Goal: Task Accomplishment & Management: Manage account settings

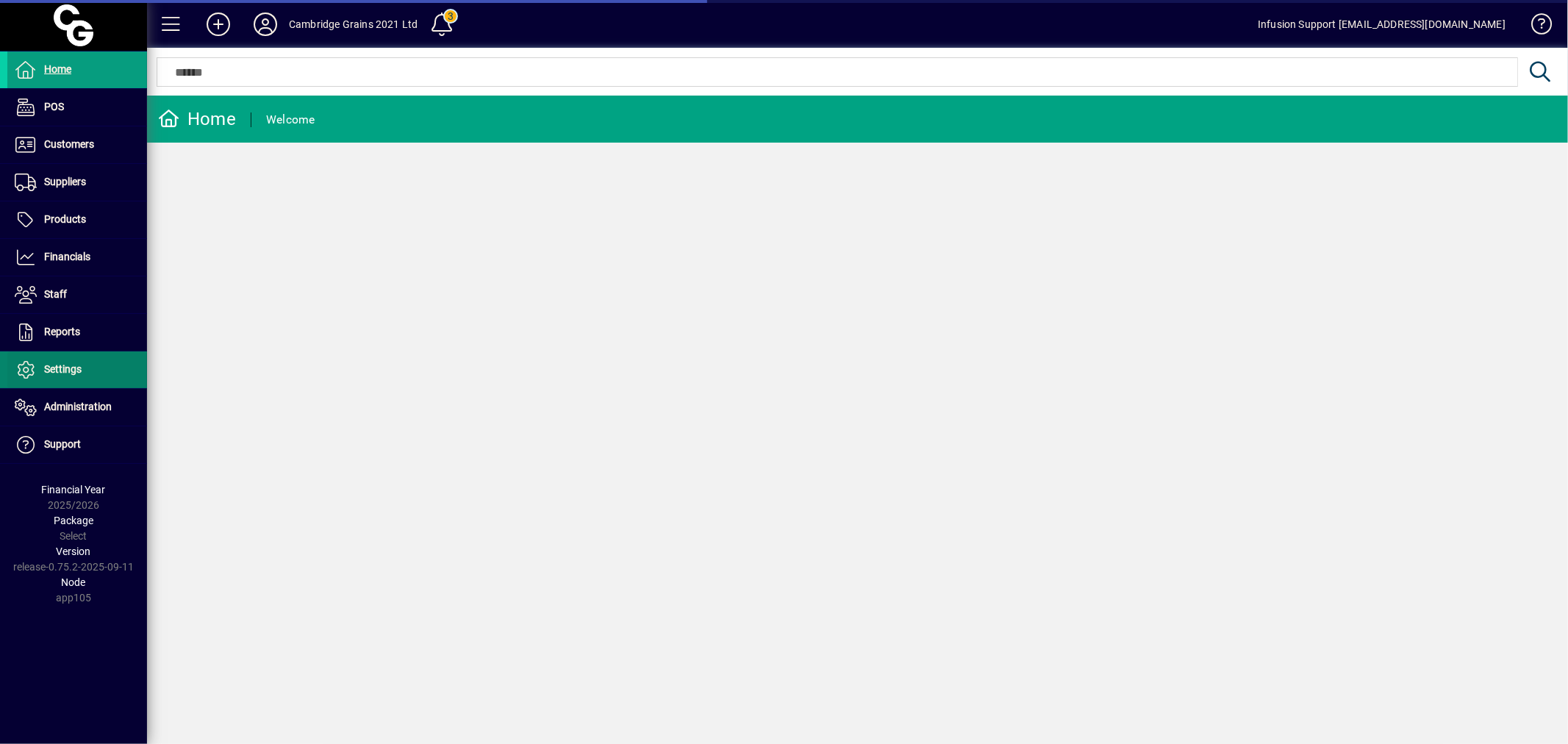
click at [53, 369] on span "Settings" at bounding box center [63, 369] width 38 height 12
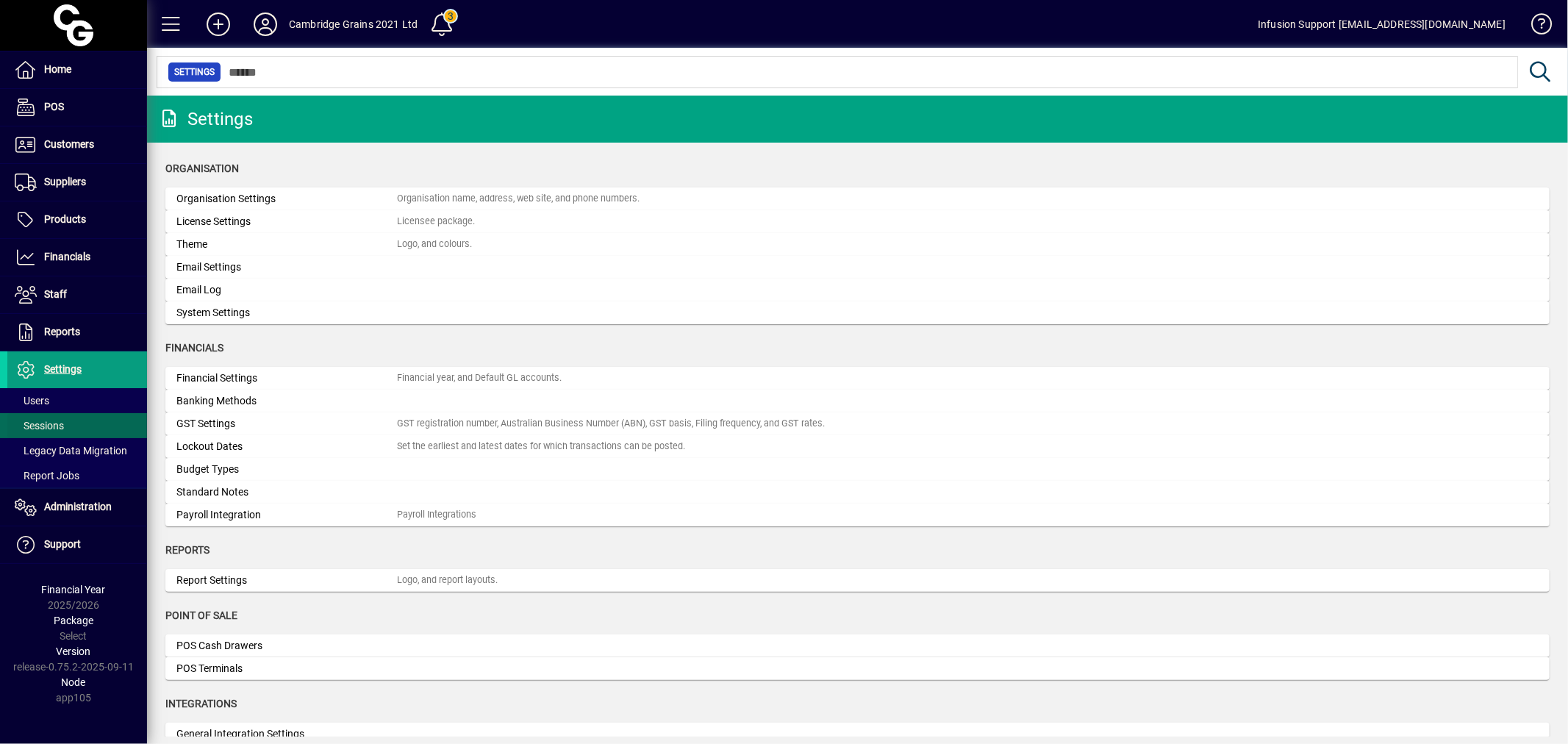
click at [62, 432] on span "Sessions" at bounding box center [36, 426] width 56 height 15
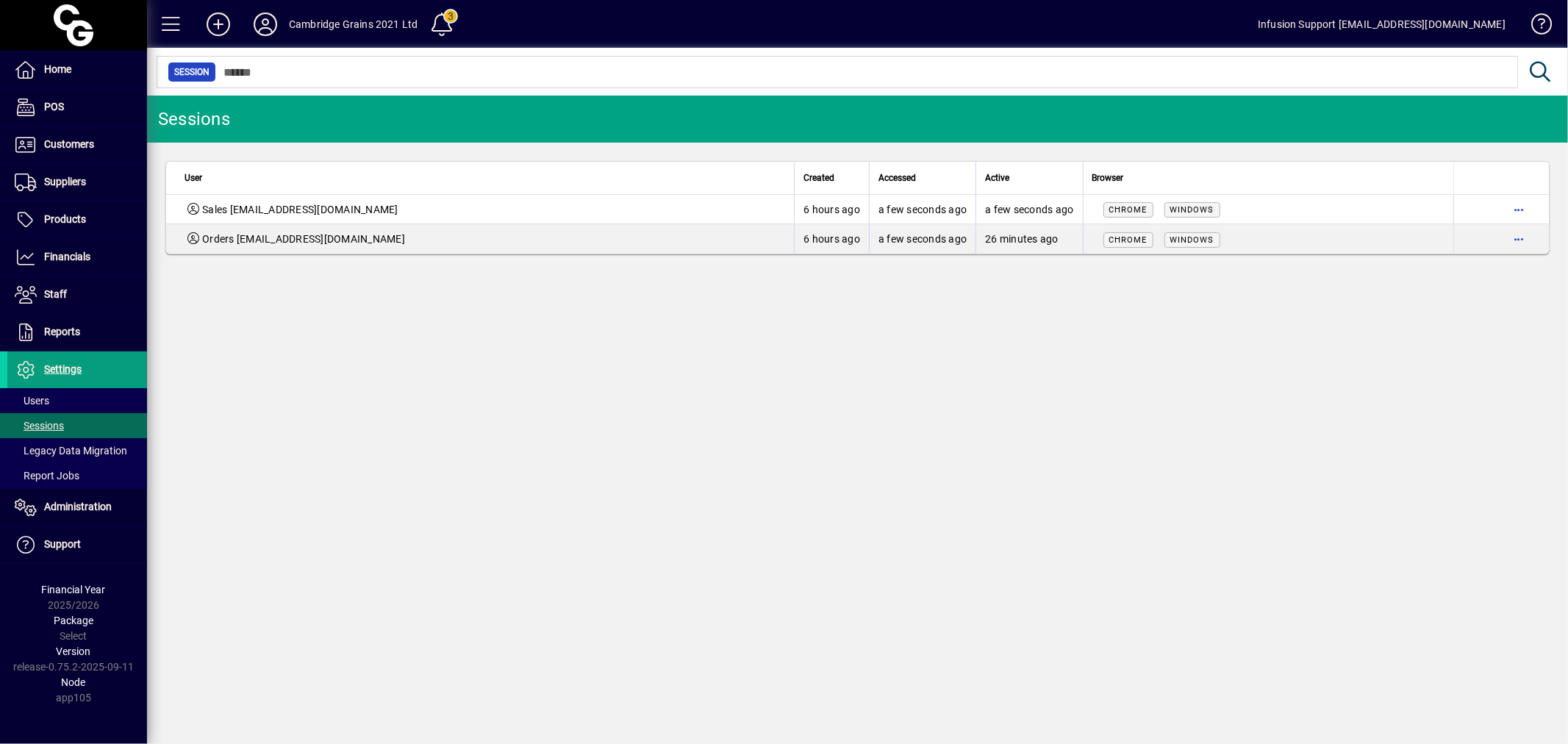
drag, startPoint x: 705, startPoint y: 362, endPoint x: 346, endPoint y: 419, distance: 363.5
click at [704, 363] on div "Sessions User Created Accessed Active Browser Sales sales@cambridgegrains.co.nz…" at bounding box center [857, 419] width 1420 height 648
click at [596, 594] on div "Sessions User Created Accessed Active Browser Sales sales@cambridgegrains.co.nz…" at bounding box center [857, 419] width 1420 height 648
click at [899, 299] on div "Sessions User Created Accessed Active Browser Sales sales@cambridgegrains.co.nz…" at bounding box center [857, 419] width 1420 height 648
click at [259, 19] on icon at bounding box center [264, 24] width 29 height 24
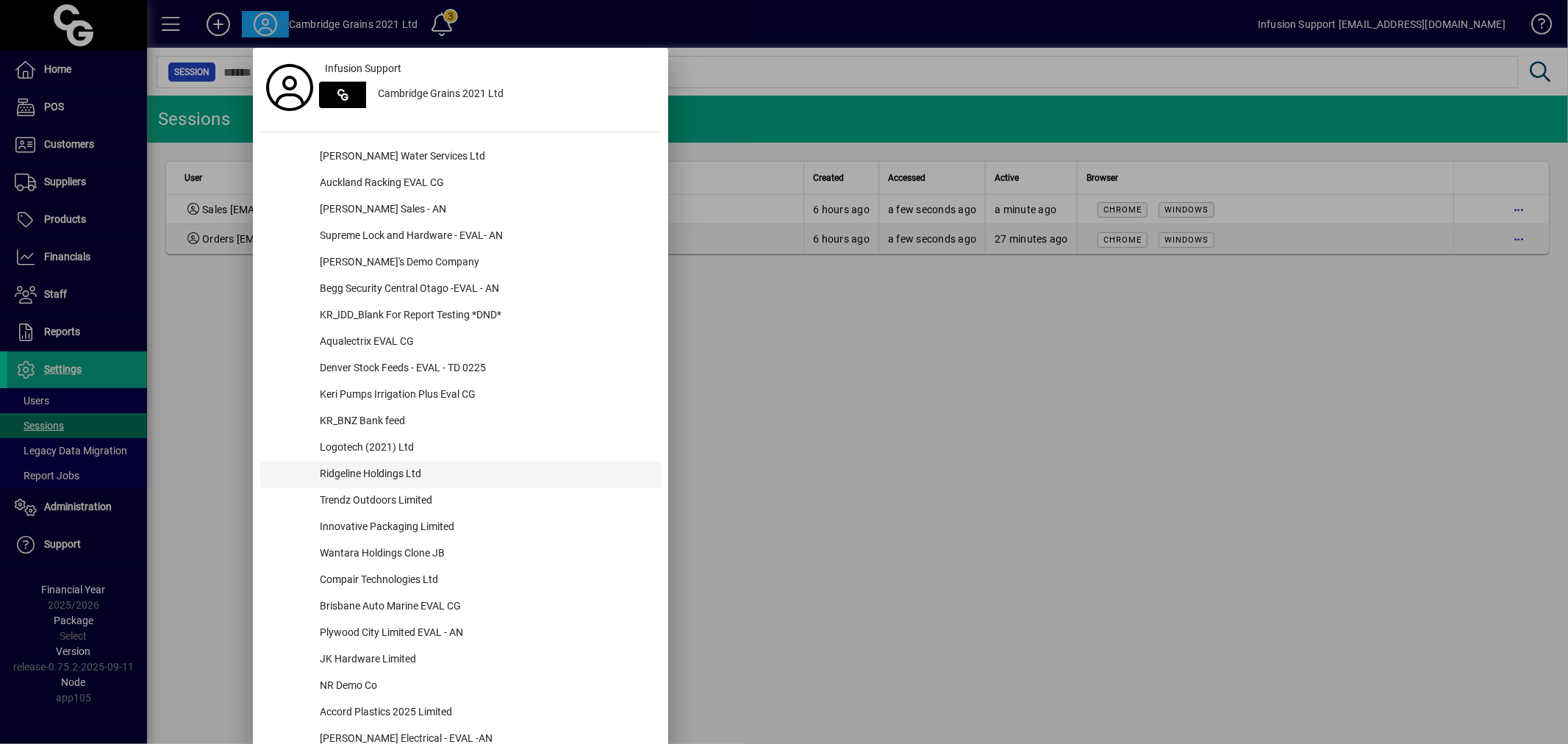
click at [387, 473] on div "Ridgeline Holdings Ltd" at bounding box center [483, 475] width 353 height 26
